Goal: Check status

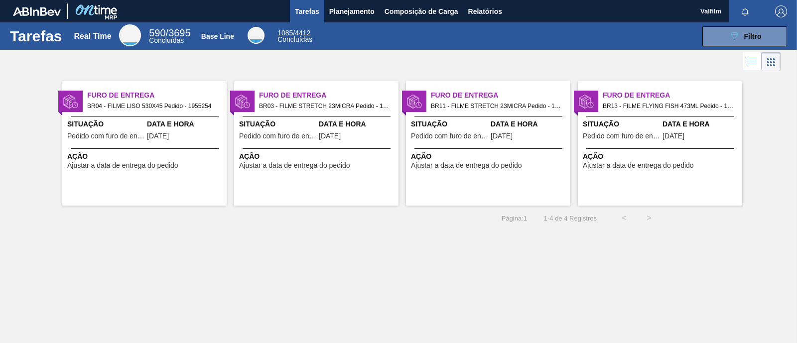
click at [496, 182] on div "Furo de Entrega BR11 - FILME STRETCH 23MICRA Pedido - 1971026 Situação Pedido c…" at bounding box center [488, 143] width 164 height 125
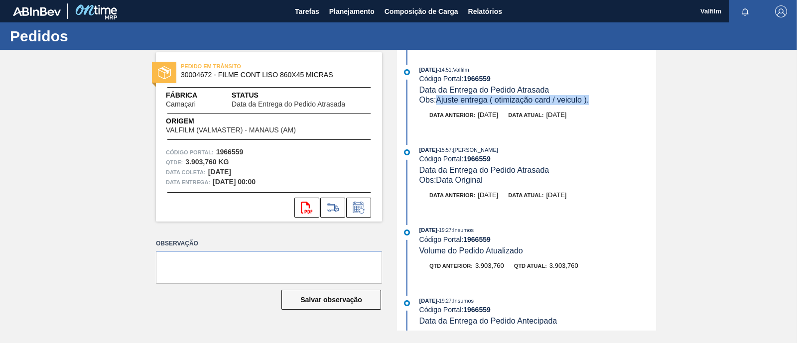
drag, startPoint x: 438, startPoint y: 102, endPoint x: 593, endPoint y: 94, distance: 155.6
click at [593, 94] on div "[DATE] 14:51 : Valfilm Código Portal: 1966559 Data da Entrega do Pedido Atrasad…" at bounding box center [537, 85] width 237 height 40
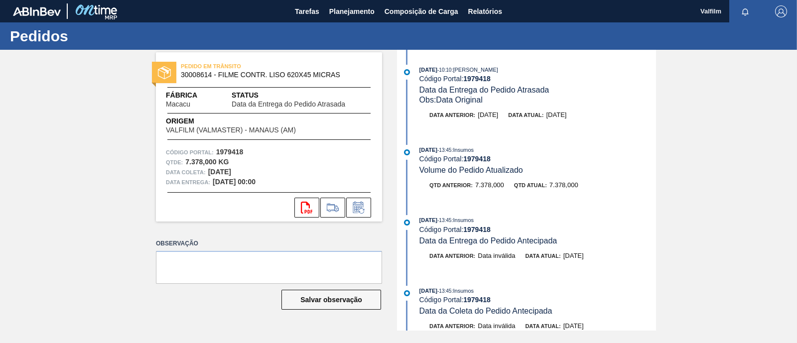
drag, startPoint x: 520, startPoint y: 116, endPoint x: 230, endPoint y: 10, distance: 308.3
click at [602, 108] on div "12/08/2025 - 10:10 : TOMAS SIMOES SILVA Código Portal: 1979418 Data da Entrega …" at bounding box center [528, 97] width 257 height 65
copy div "Data anterior: 22/08/2025"
drag, startPoint x: 559, startPoint y: 118, endPoint x: 591, endPoint y: 123, distance: 32.3
click at [598, 116] on div "Data anterior: [DATE] Data atual: [DATE]" at bounding box center [537, 115] width 237 height 10
